Goal: Find specific page/section: Find specific page/section

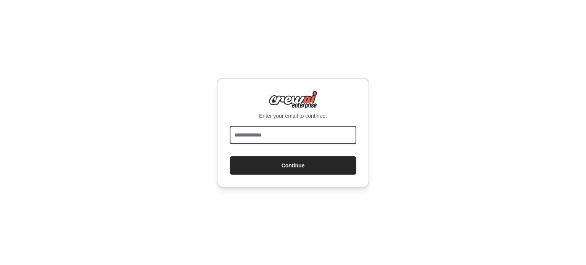
click at [305, 136] on input "email" at bounding box center [293, 135] width 127 height 18
click at [257, 135] on input "email" at bounding box center [293, 135] width 127 height 18
drag, startPoint x: 239, startPoint y: 189, endPoint x: 256, endPoint y: 150, distance: 43.1
click at [239, 189] on div "Enter your email to continue. Continue" at bounding box center [293, 132] width 586 height 265
click at [262, 138] on input "email" at bounding box center [293, 135] width 127 height 18
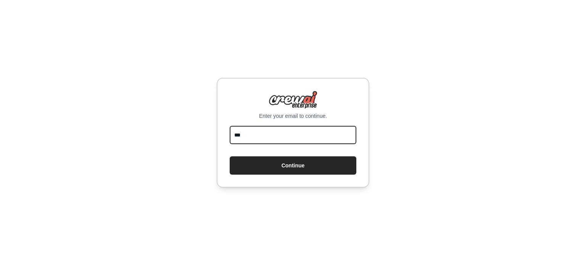
type input "**********"
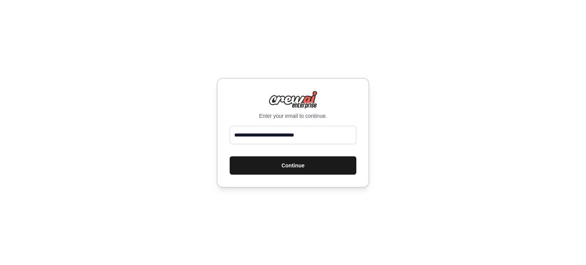
click at [283, 165] on button "Continue" at bounding box center [293, 166] width 127 height 18
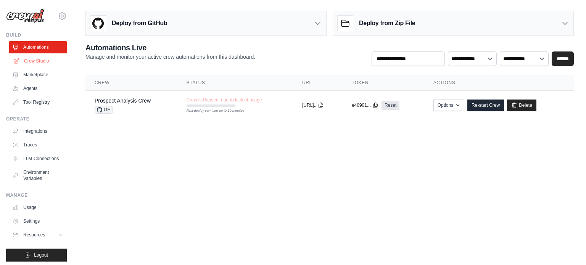
click at [34, 62] on link "Crew Studio" at bounding box center [39, 61] width 58 height 12
